Goal: Information Seeking & Learning: Find specific fact

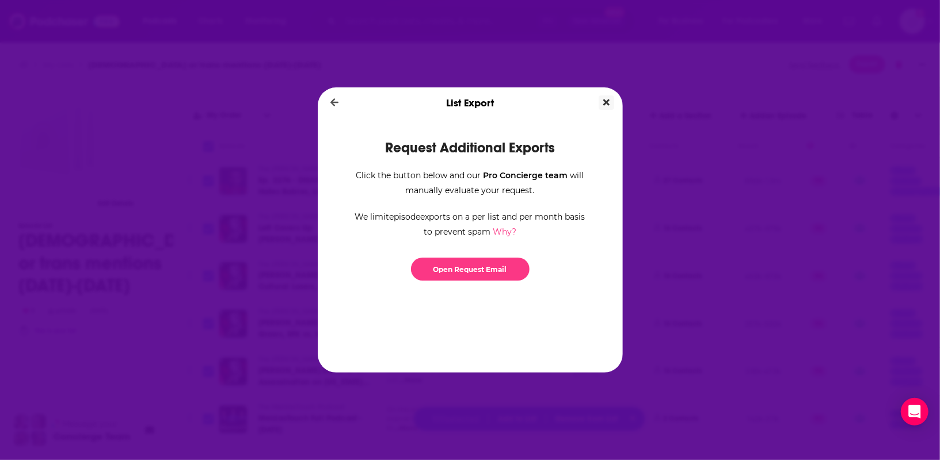
click at [604, 105] on icon "Close" at bounding box center [606, 103] width 6 height 6
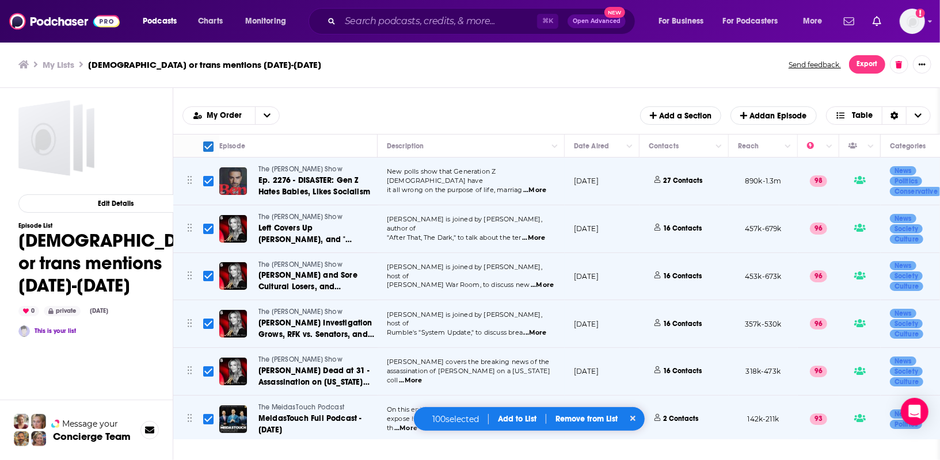
click at [538, 186] on span "...More" at bounding box center [534, 190] width 23 height 9
click at [543, 227] on div "[PERSON_NAME] is joined by [PERSON_NAME], author of "After That, The Dark," to …" at bounding box center [471, 228] width 169 height 27
click at [541, 234] on span "...More" at bounding box center [533, 238] width 23 height 9
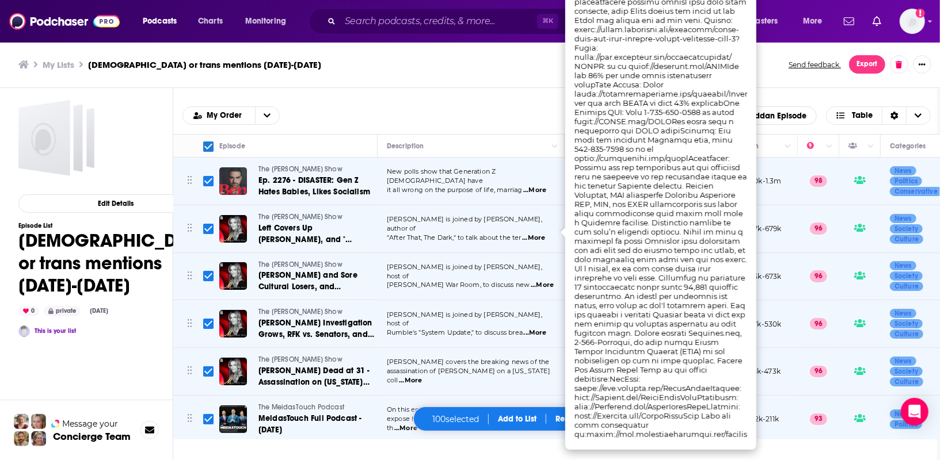
click at [455, 90] on div "Episodes Add My Order Add a Section Add an Episode Table" at bounding box center [556, 111] width 767 height 47
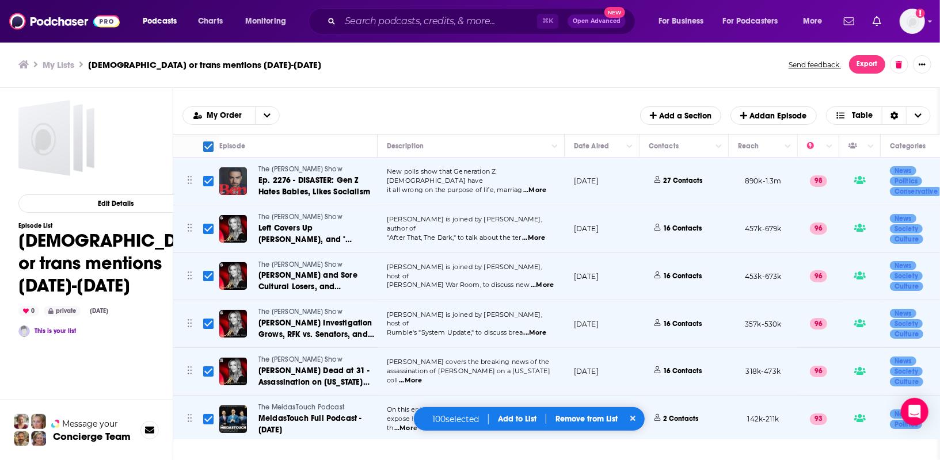
click at [445, 226] on span "[PERSON_NAME] is joined by [PERSON_NAME], author of" at bounding box center [464, 223] width 155 height 17
click at [209, 144] on input "Toggle select all" at bounding box center [208, 147] width 10 height 10
checkbox input "false"
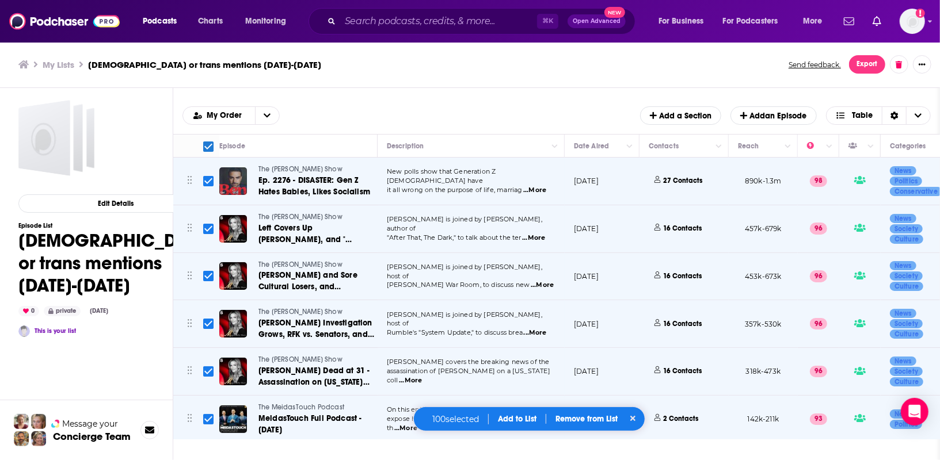
checkbox input "false"
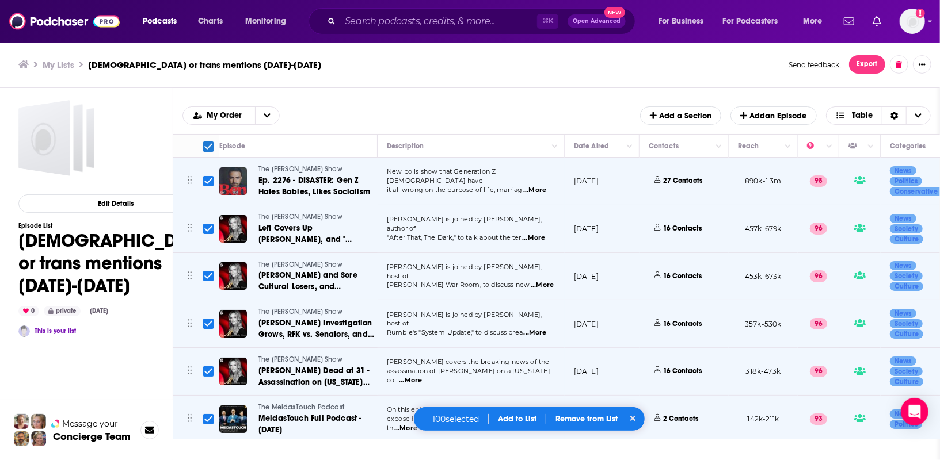
checkbox input "false"
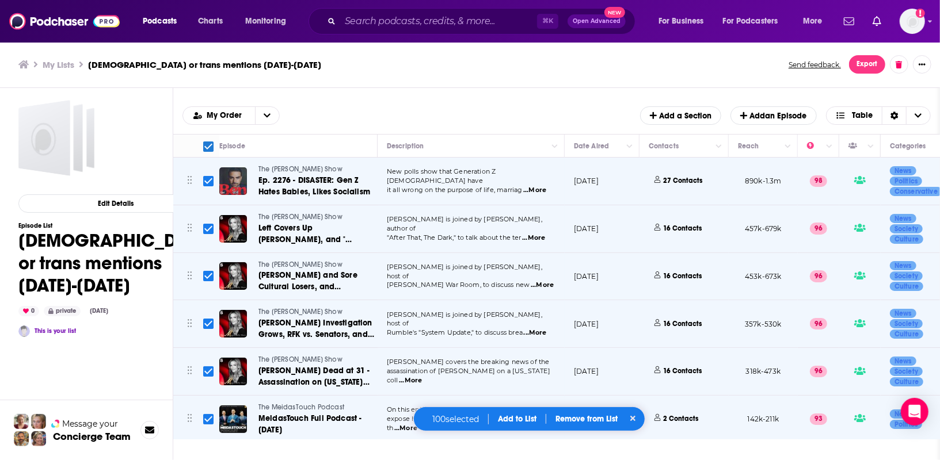
checkbox input "false"
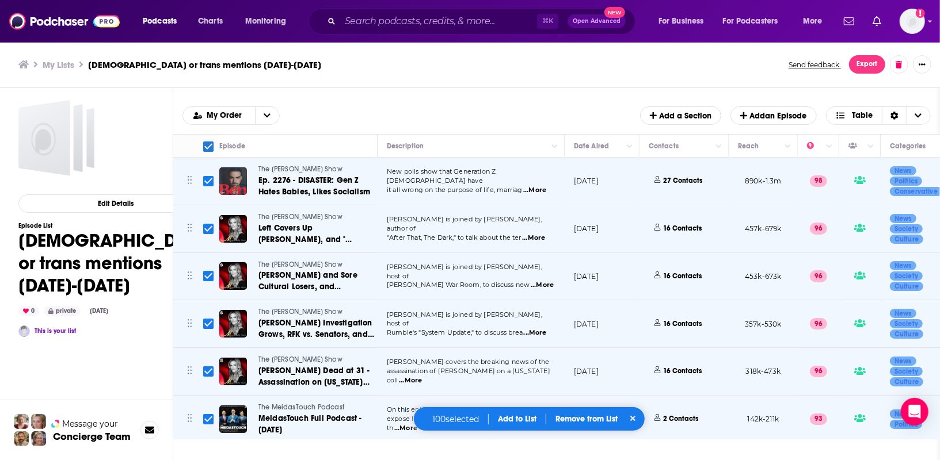
checkbox input "false"
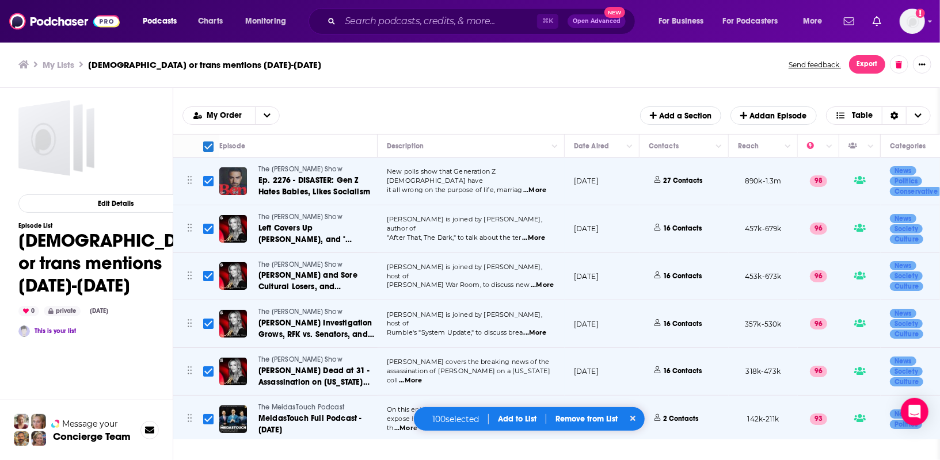
checkbox input "false"
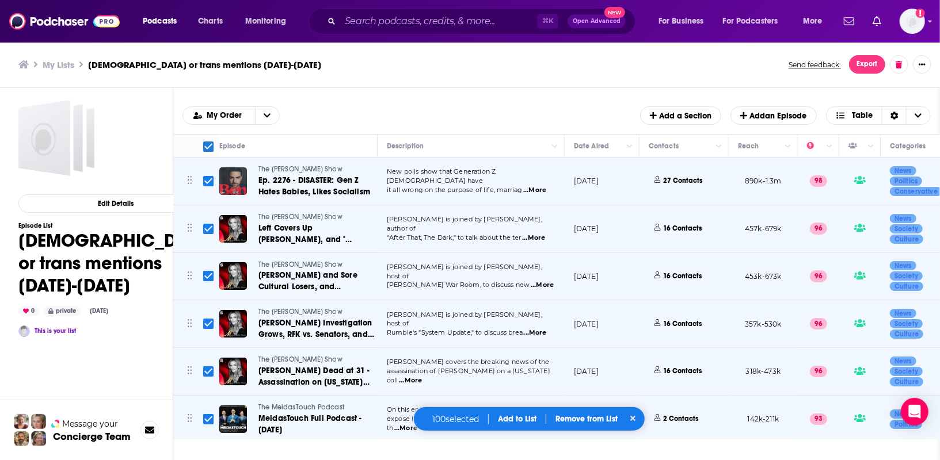
checkbox input "false"
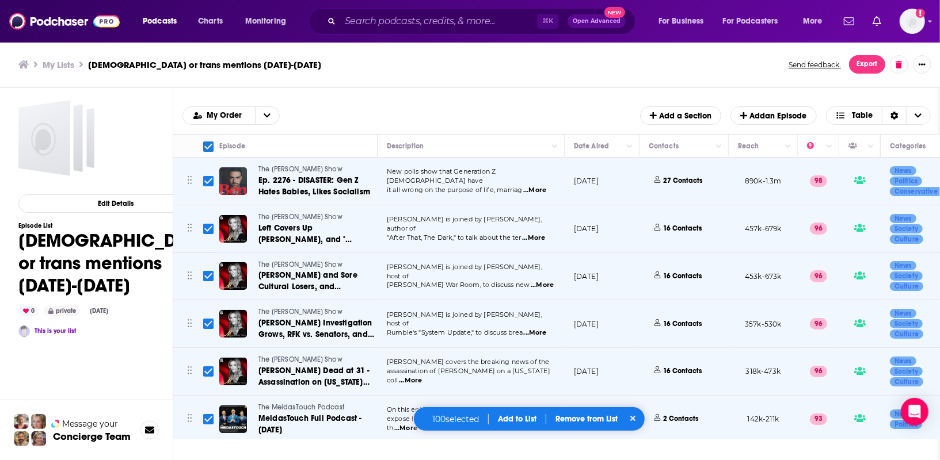
checkbox input "false"
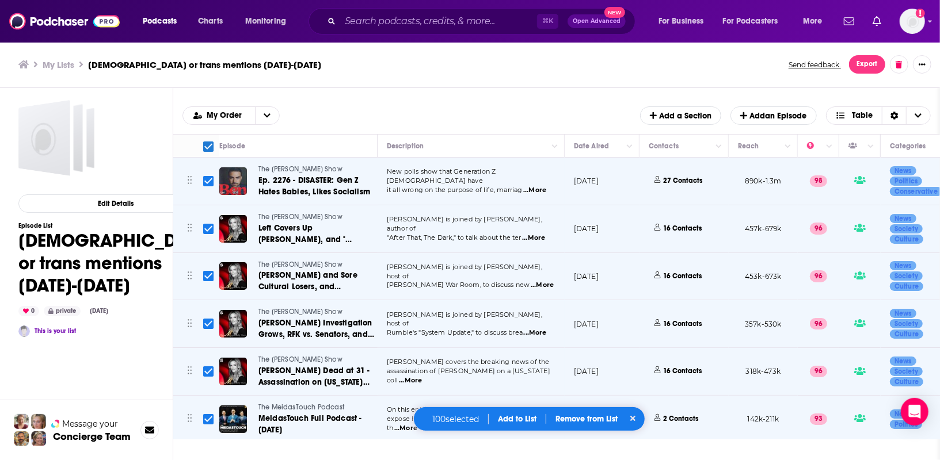
checkbox input "false"
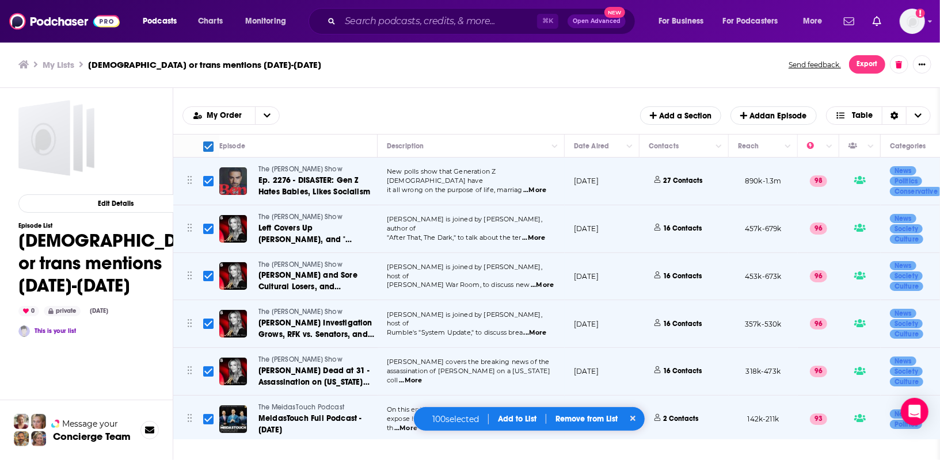
checkbox input "false"
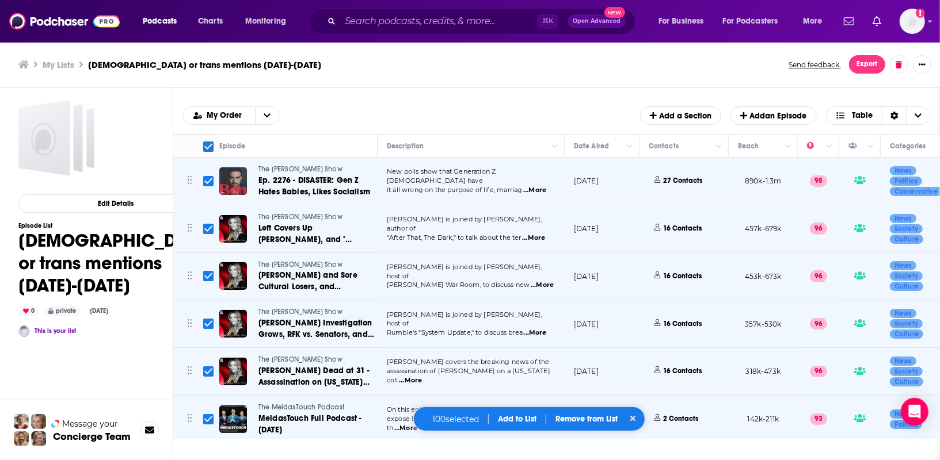
checkbox input "false"
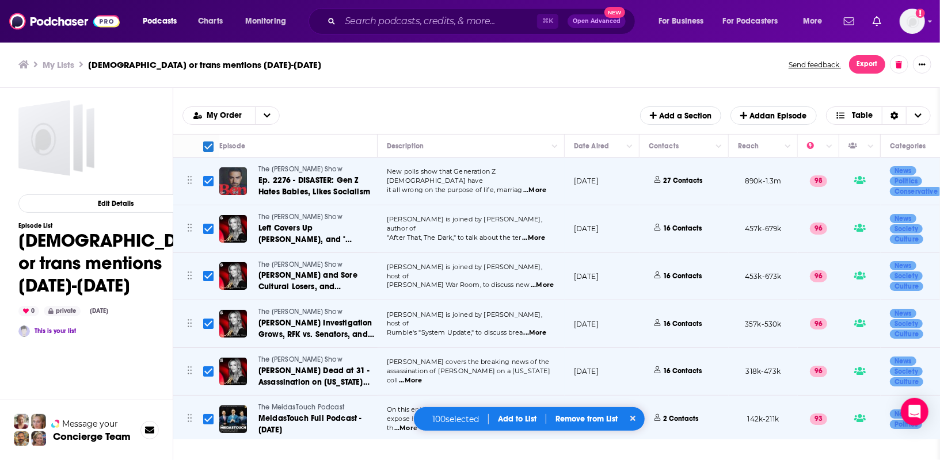
checkbox input "false"
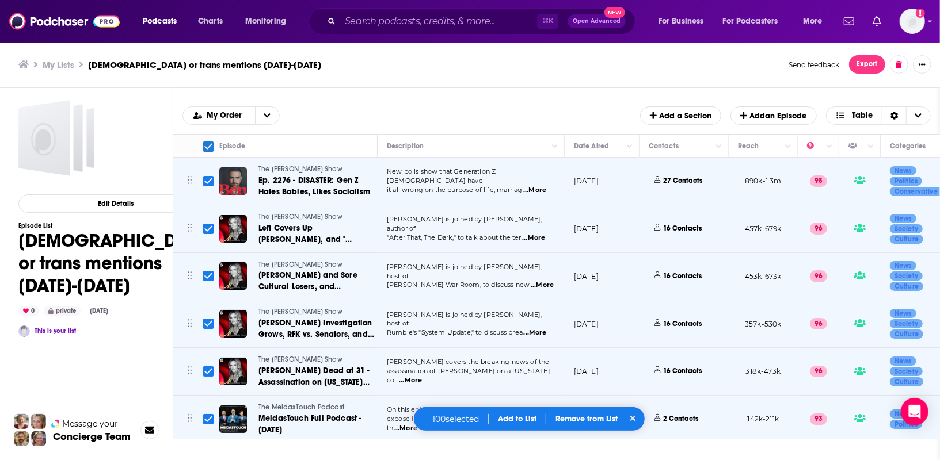
checkbox input "false"
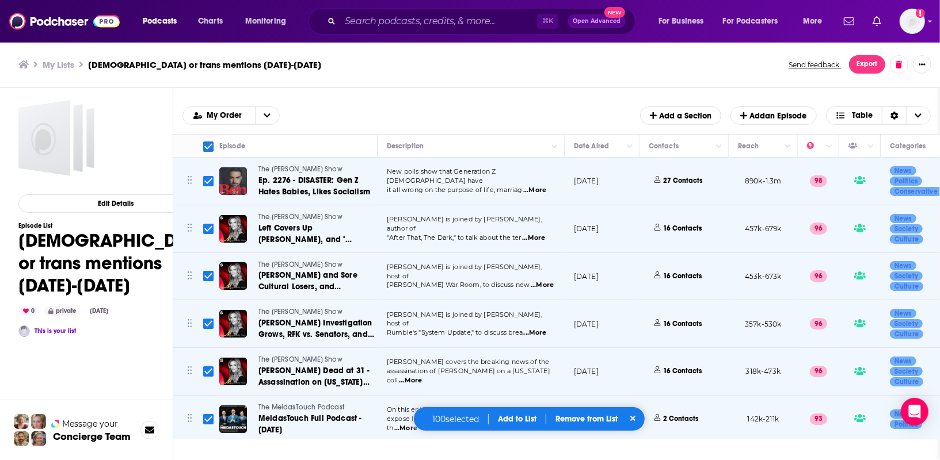
checkbox input "false"
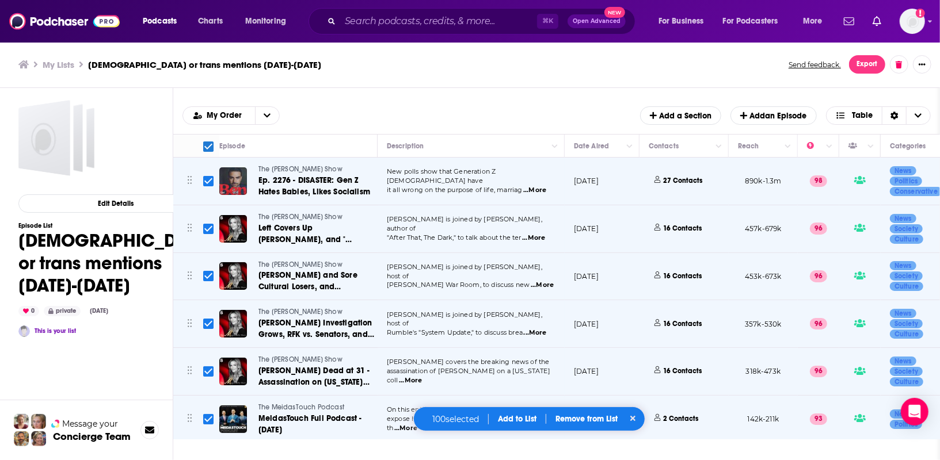
checkbox input "false"
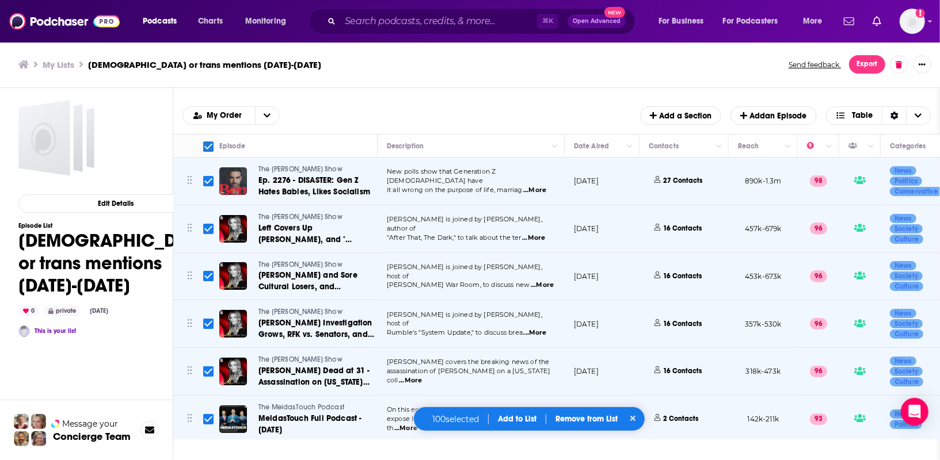
checkbox input "false"
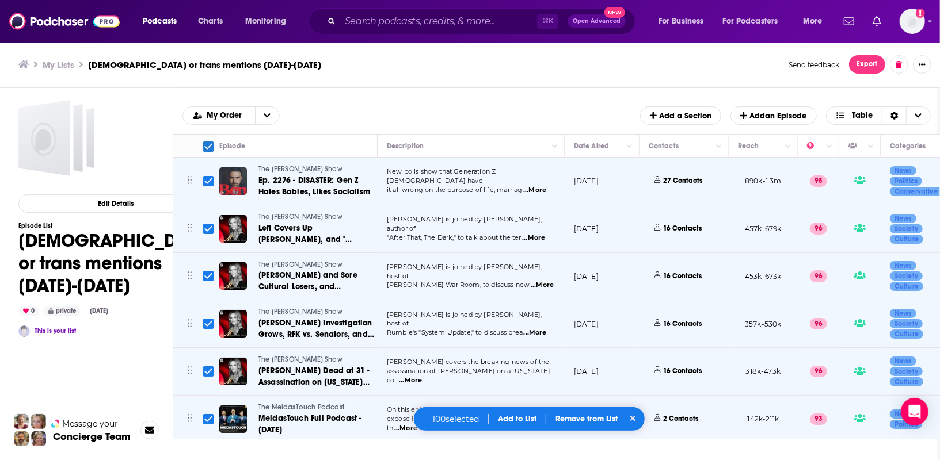
checkbox input "false"
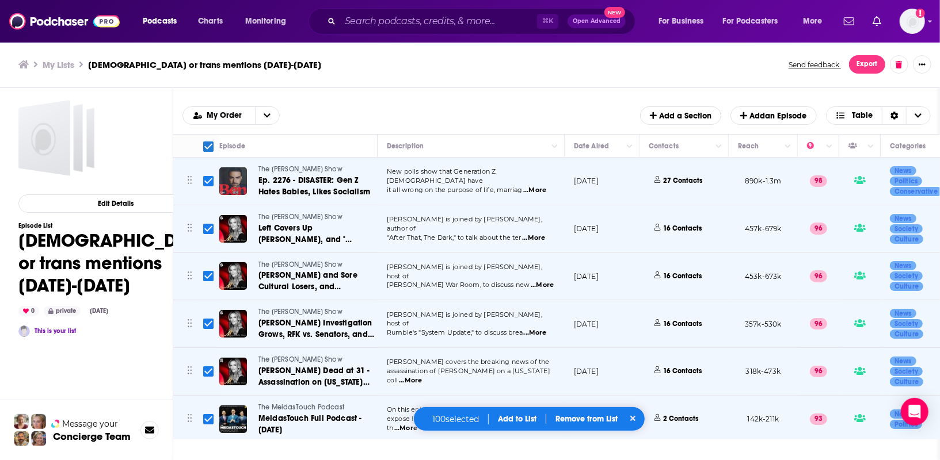
checkbox input "false"
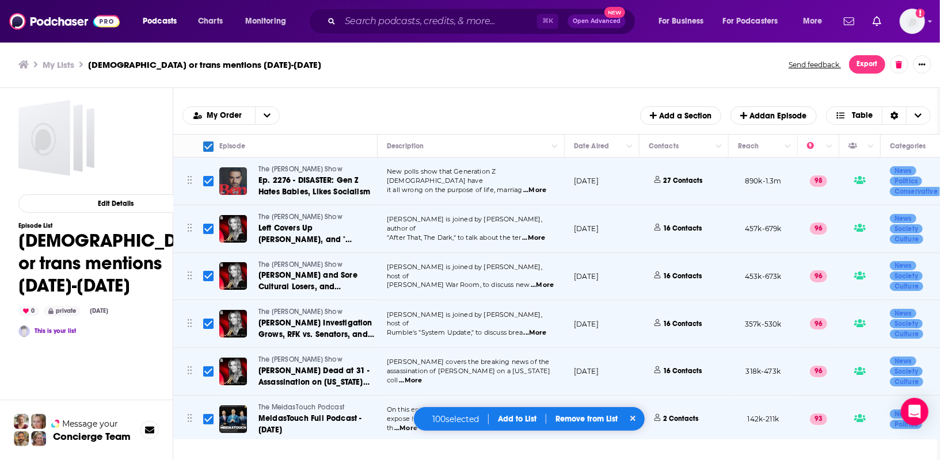
checkbox input "false"
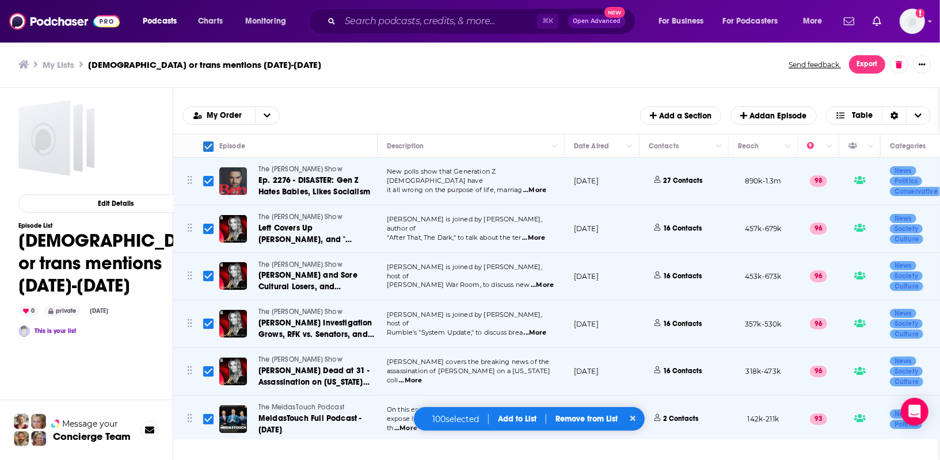
checkbox input "false"
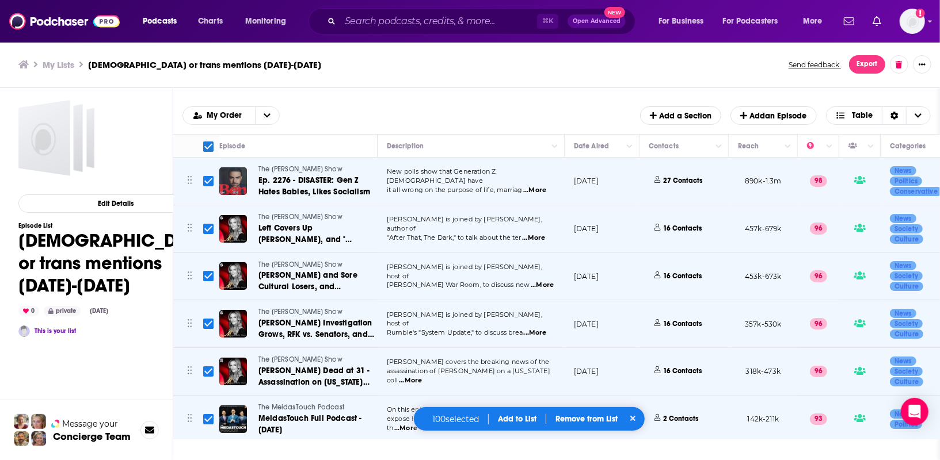
checkbox input "false"
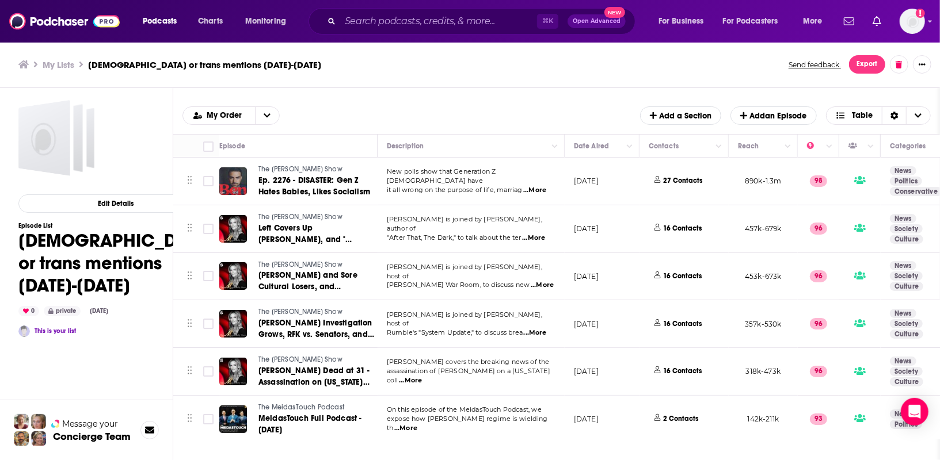
click at [539, 234] on span "...More" at bounding box center [533, 238] width 23 height 9
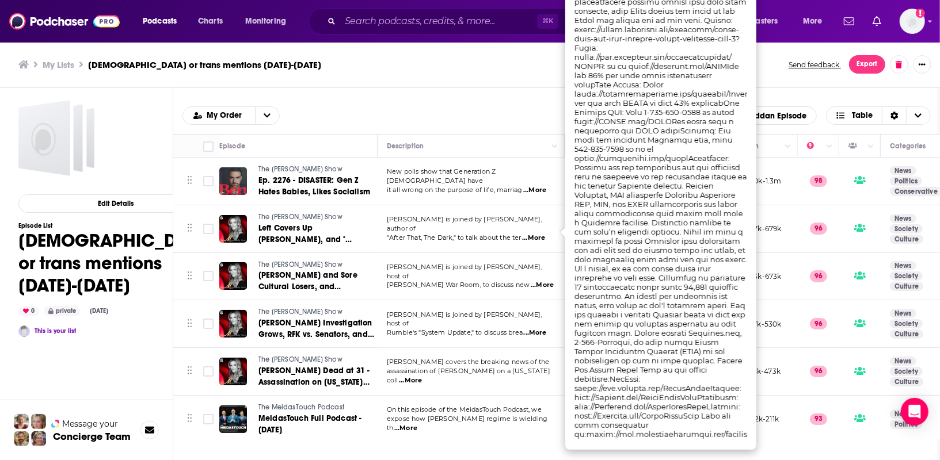
click at [494, 234] on span ""After That, The Dark," to talk about the ter" at bounding box center [454, 238] width 135 height 8
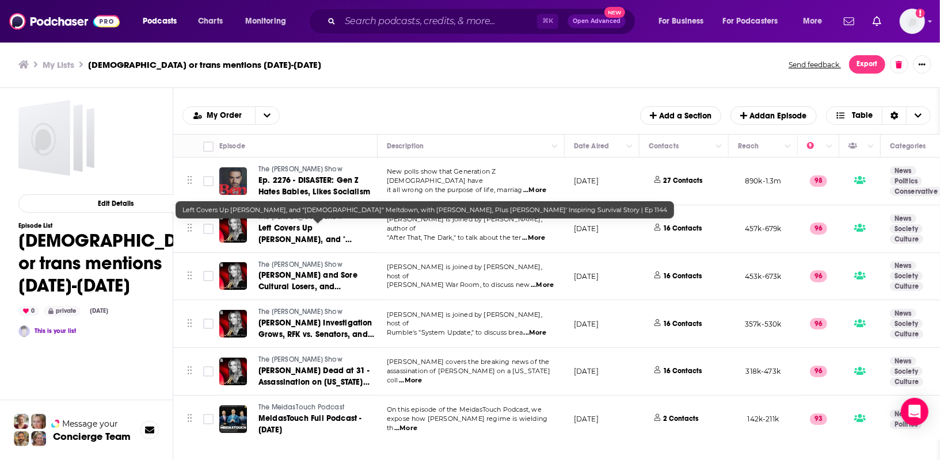
click at [298, 234] on span "Left Covers Up [PERSON_NAME], and "[DEMOGRAPHIC_DATA]" Meltdown, with [PERSON_N…" at bounding box center [308, 262] width 100 height 79
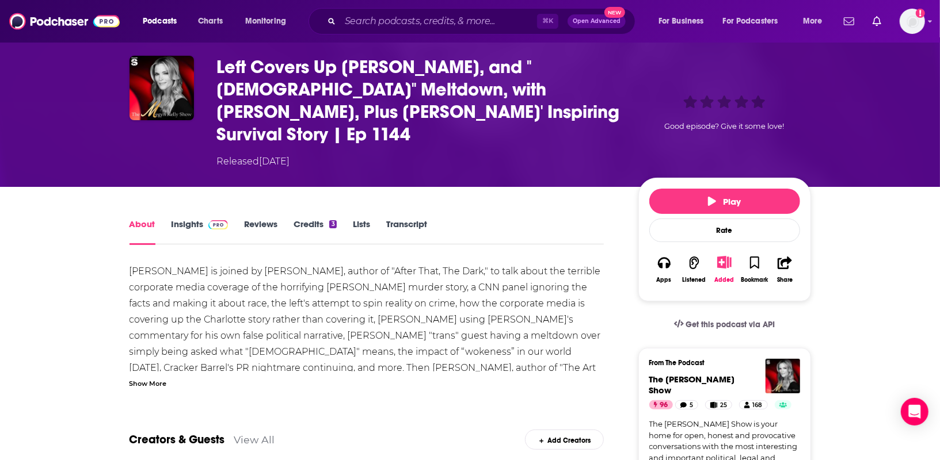
scroll to position [49, 0]
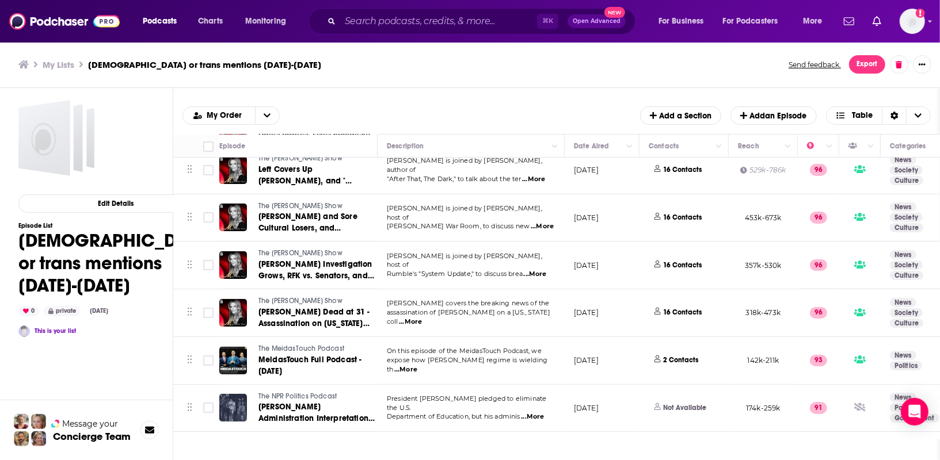
scroll to position [73, 0]
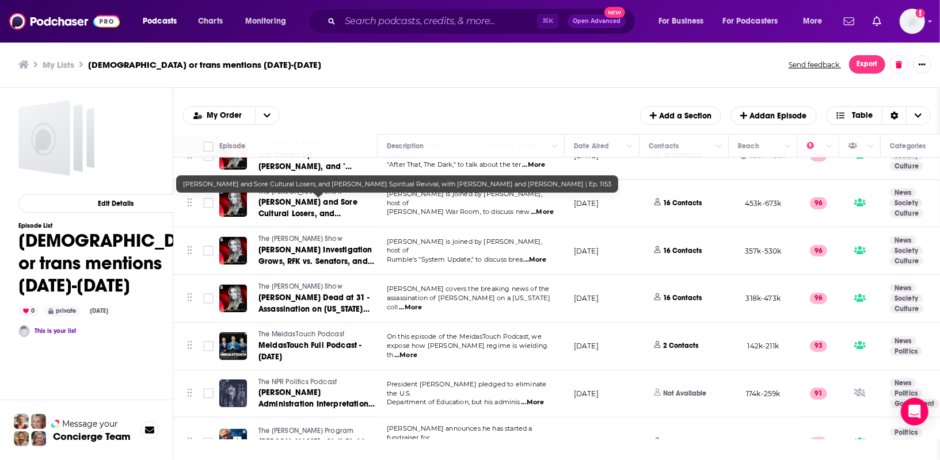
click at [346, 213] on span "[PERSON_NAME] and Sore Cultural Losers, and [PERSON_NAME] Spiritual Revival, wi…" at bounding box center [314, 230] width 113 height 67
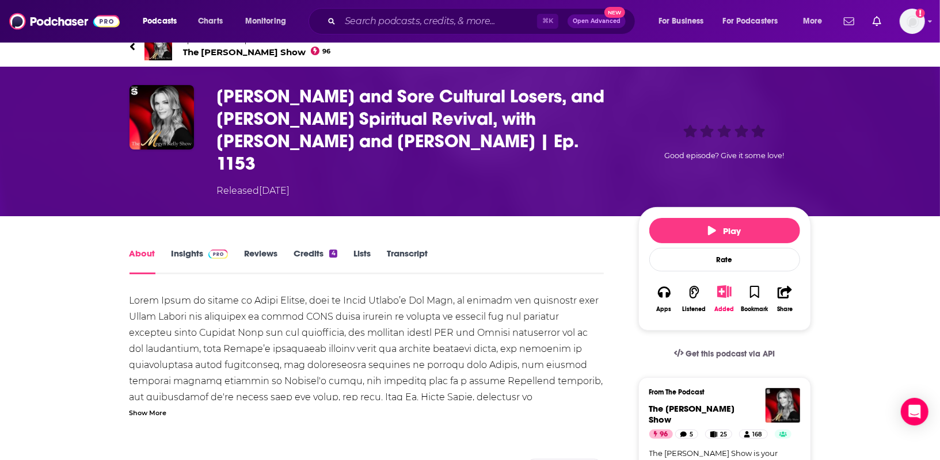
scroll to position [17, 0]
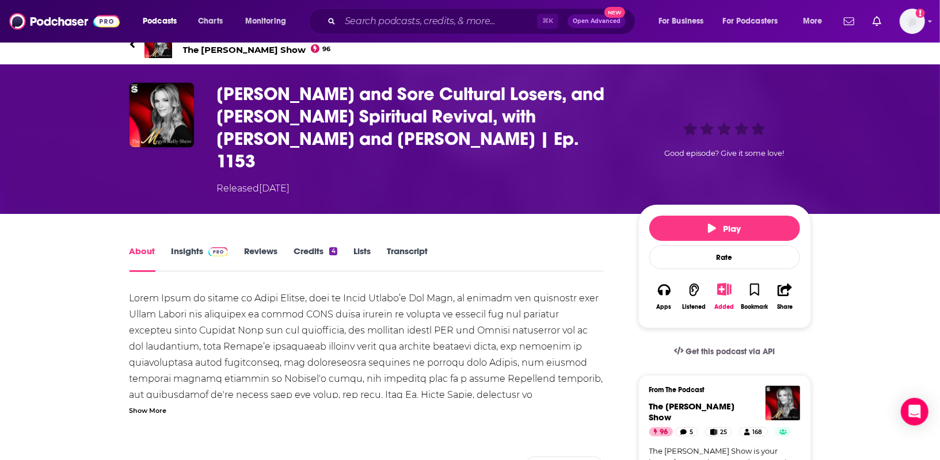
click at [405, 246] on link "Transcript" at bounding box center [407, 259] width 41 height 26
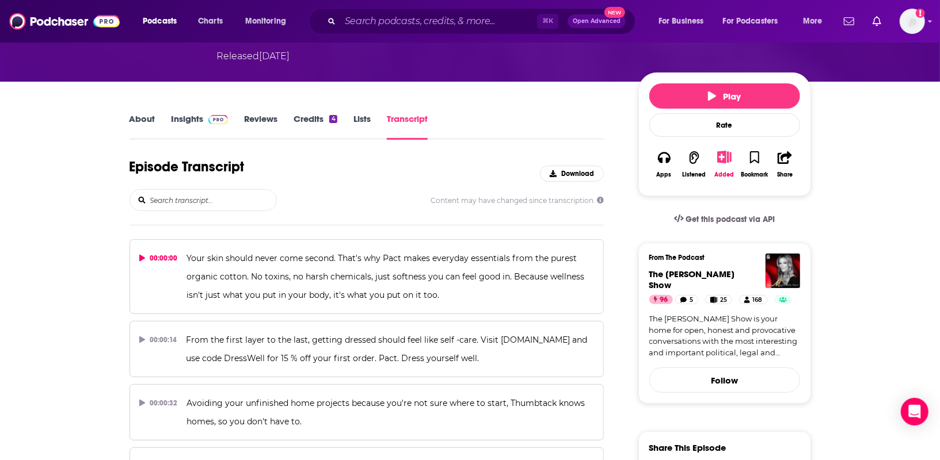
scroll to position [151, 0]
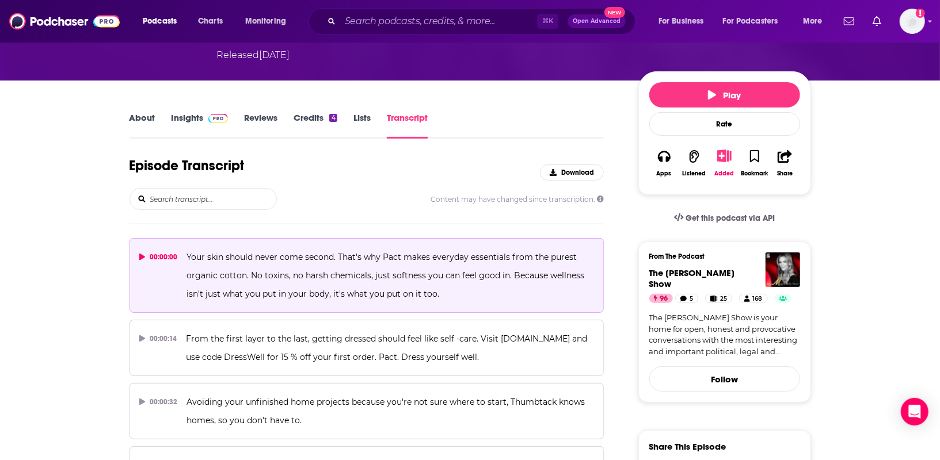
click at [142, 254] on icon at bounding box center [142, 257] width 6 height 7
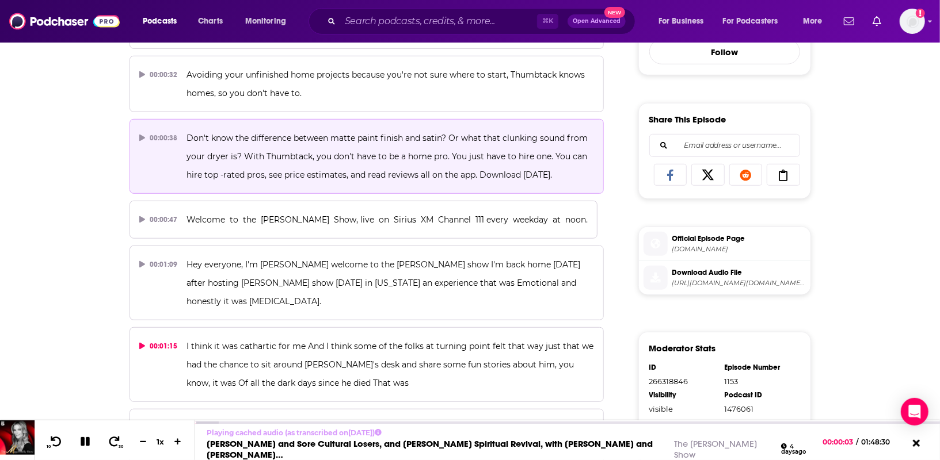
scroll to position [482, 0]
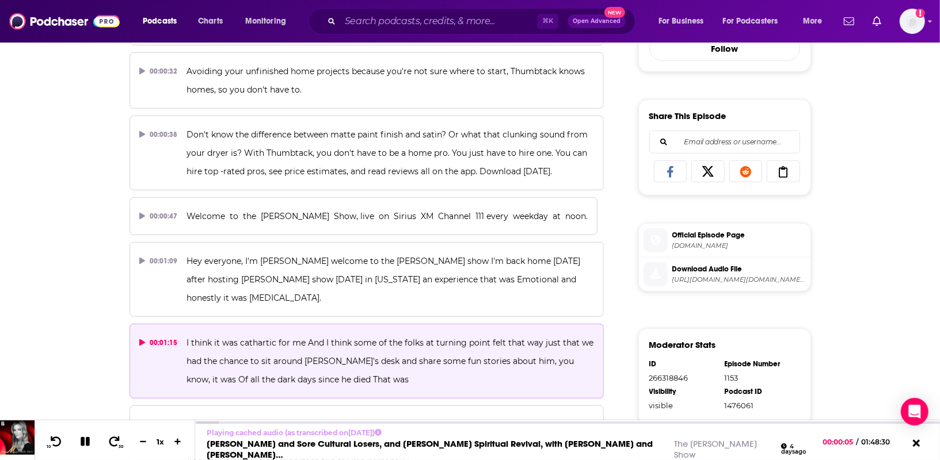
click at [139, 340] on icon at bounding box center [142, 343] width 6 height 7
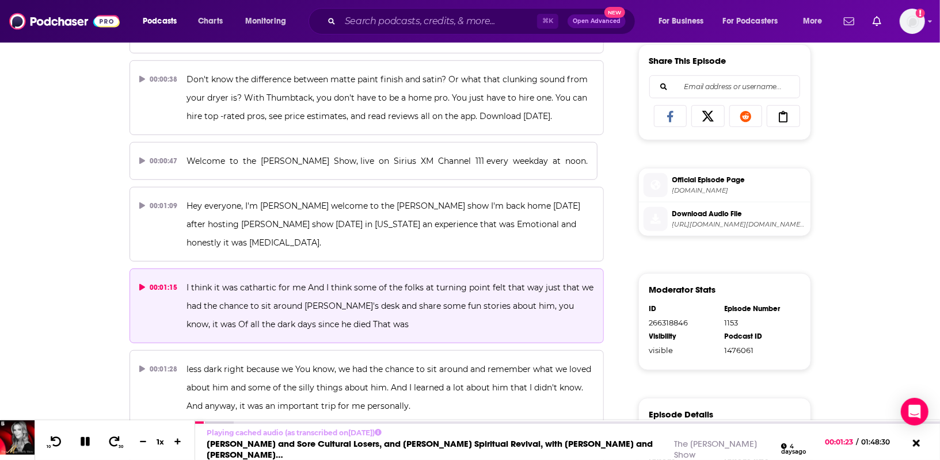
scroll to position [7607, 0]
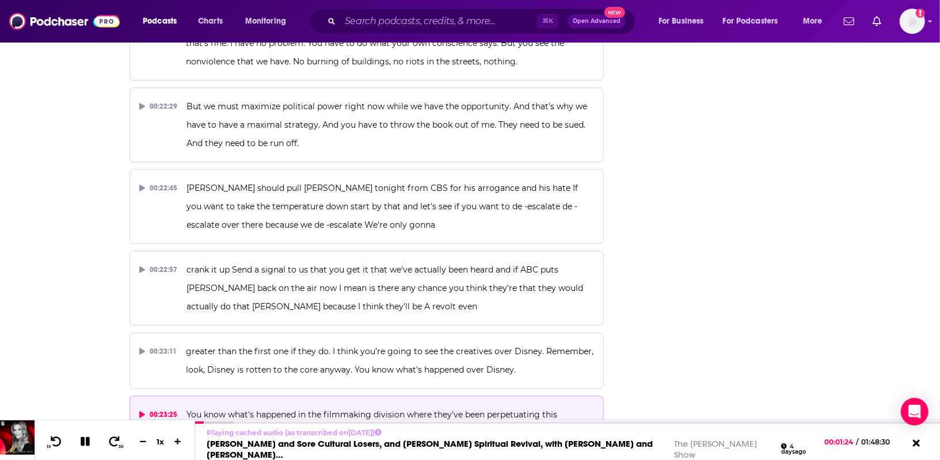
click at [140, 411] on icon at bounding box center [142, 414] width 6 height 7
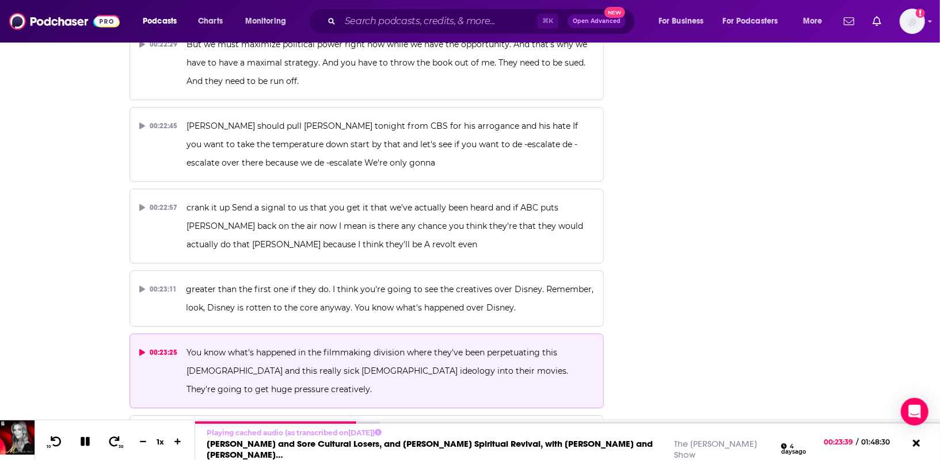
scroll to position [7670, 0]
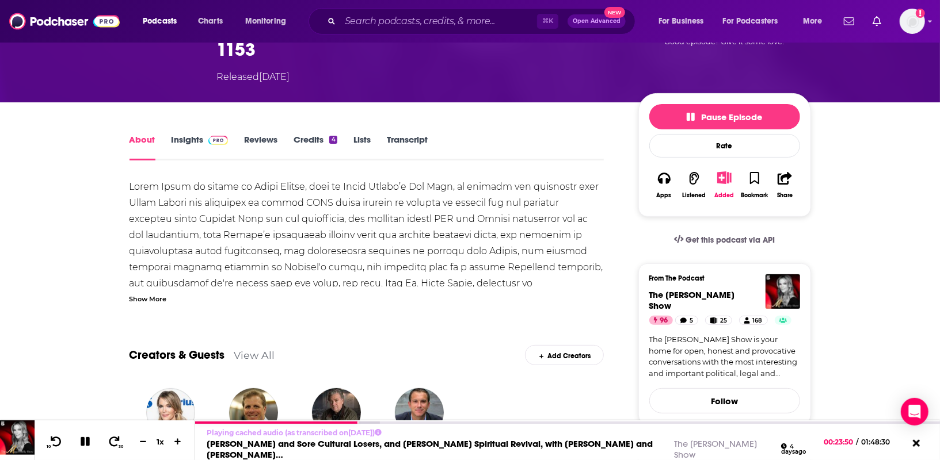
scroll to position [97, 0]
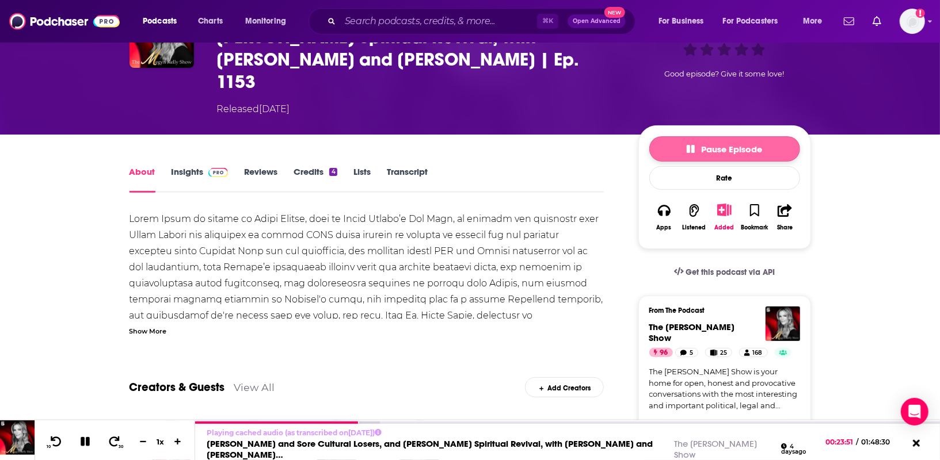
click at [688, 145] on icon "button" at bounding box center [691, 149] width 8 height 8
